Goal: Task Accomplishment & Management: Complete application form

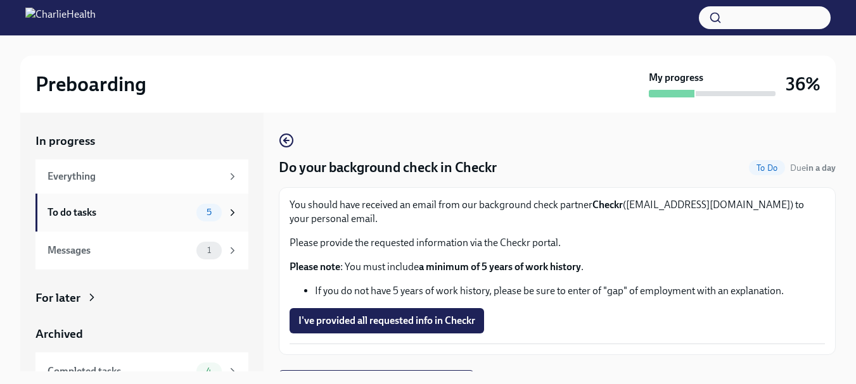
click at [231, 212] on icon at bounding box center [232, 213] width 3 height 6
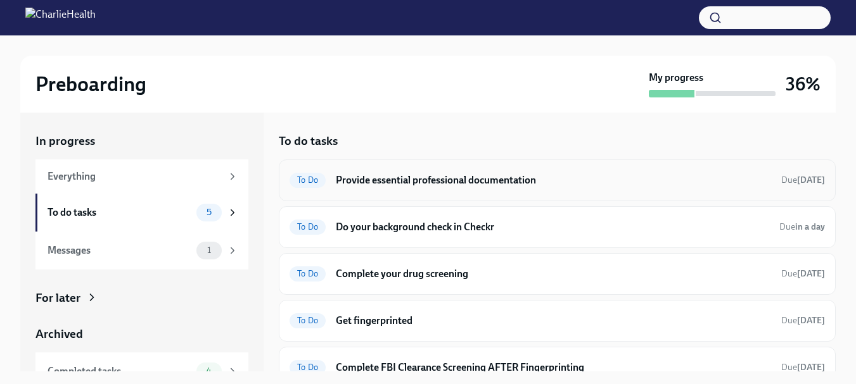
click at [453, 178] on h6 "Provide essential professional documentation" at bounding box center [553, 181] width 435 height 14
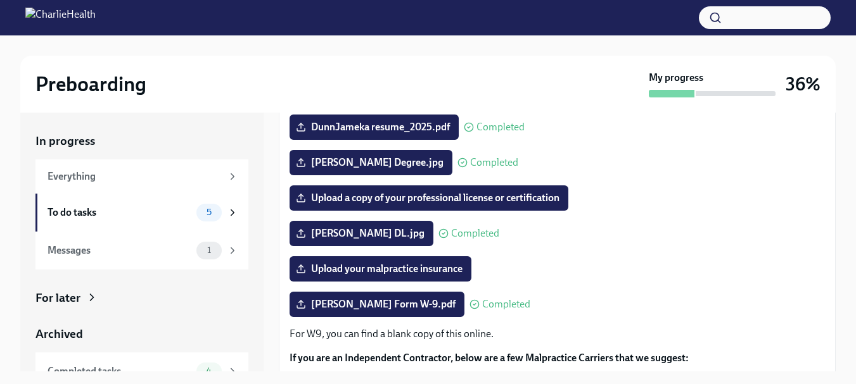
scroll to position [184, 0]
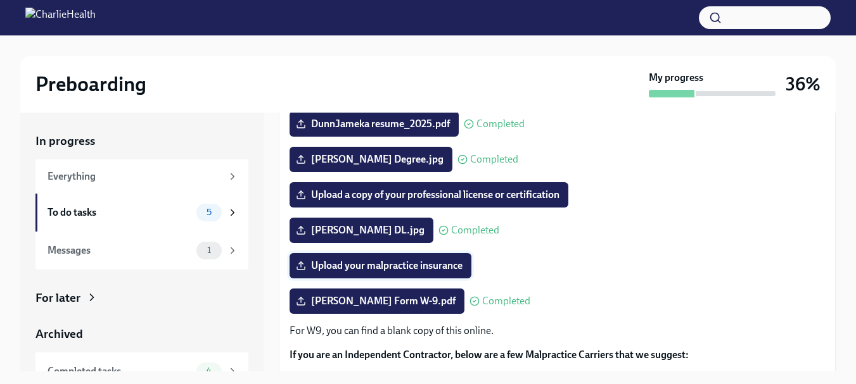
click at [380, 268] on span "Upload your malpractice insurance" at bounding box center [380, 266] width 164 height 13
click at [0, 0] on input "Upload your malpractice insurance" at bounding box center [0, 0] width 0 height 0
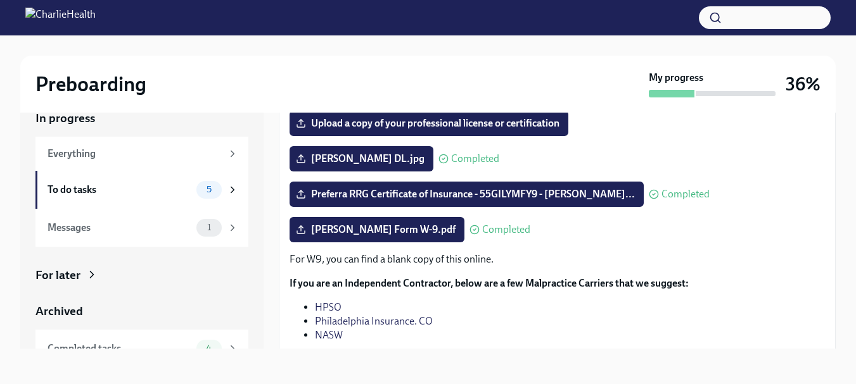
scroll to position [313, 0]
